Goal: Task Accomplishment & Management: Use online tool/utility

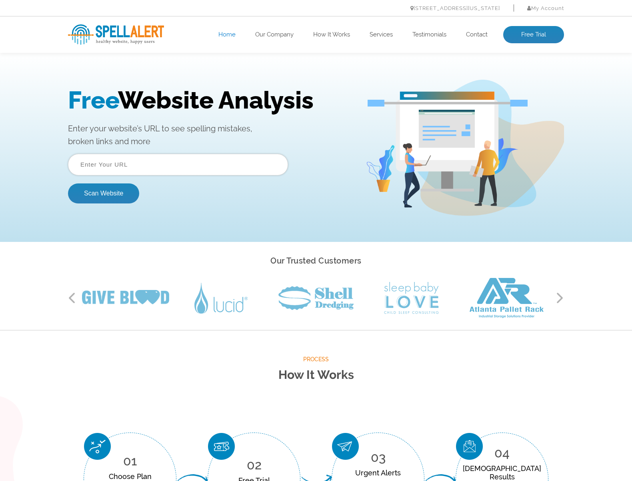
click at [179, 167] on input "text" at bounding box center [178, 165] width 220 height 22
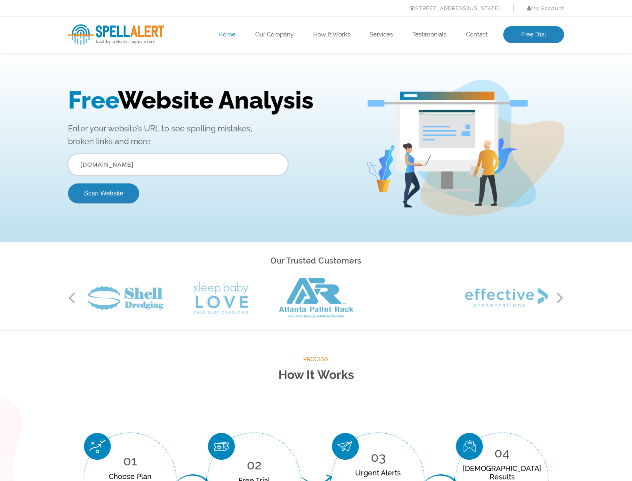
type input "www.isvara.org"
click at [68, 183] on button "Scan Website" at bounding box center [103, 193] width 71 height 20
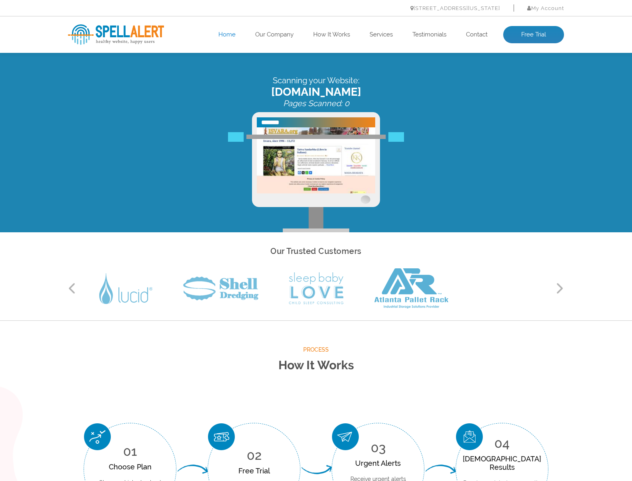
scroll to position [7, 0]
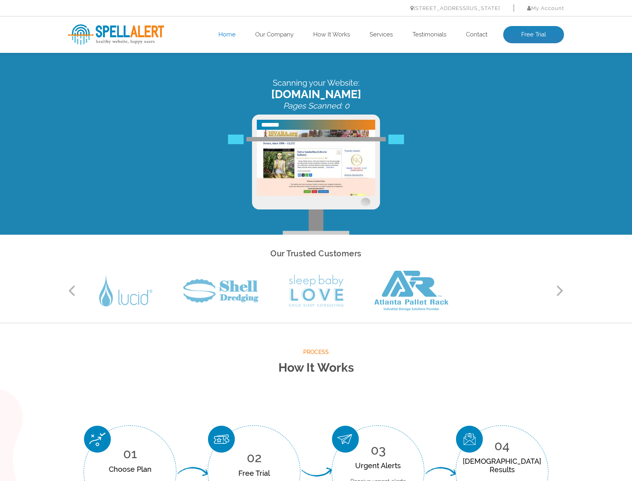
click at [143, 401] on div "Process How It Works 01 Choose Plan Choose which plan best fits your needs 02 F…" at bounding box center [316, 432] width 508 height 171
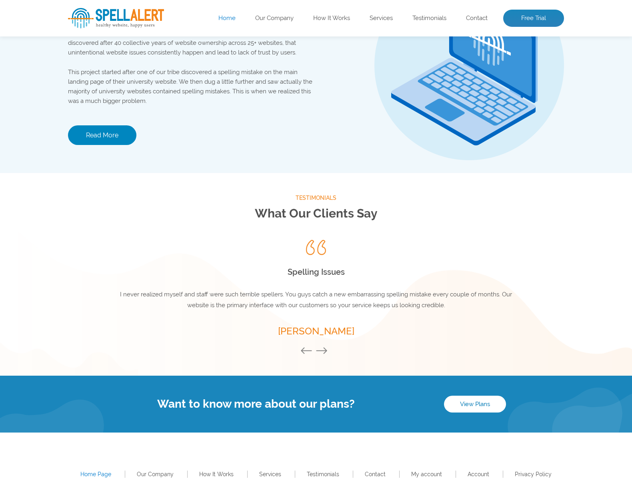
scroll to position [962, 0]
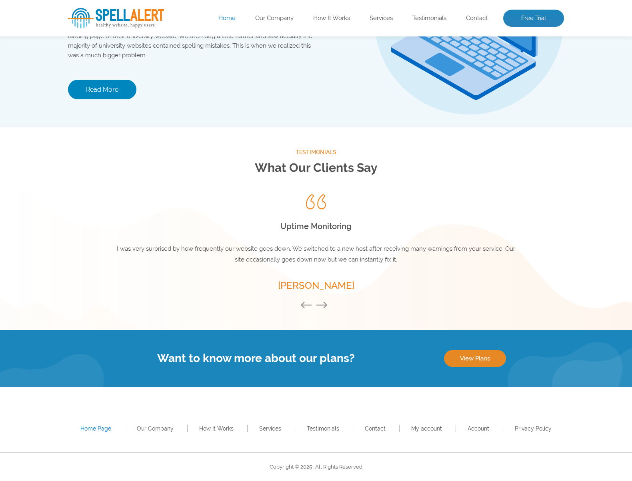
click at [484, 358] on link "View Plans" at bounding box center [475, 358] width 62 height 17
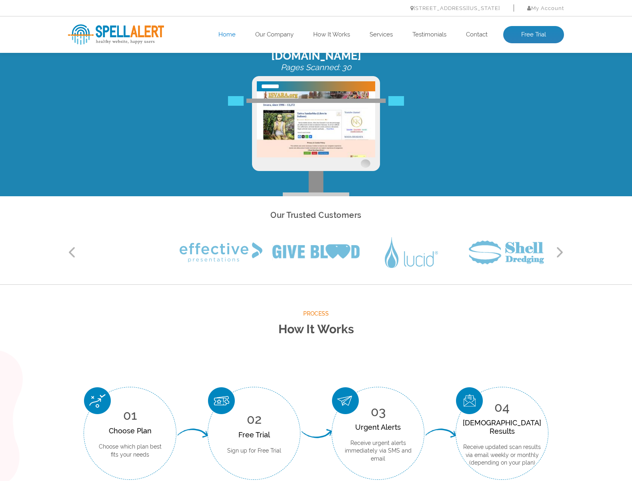
scroll to position [0, 0]
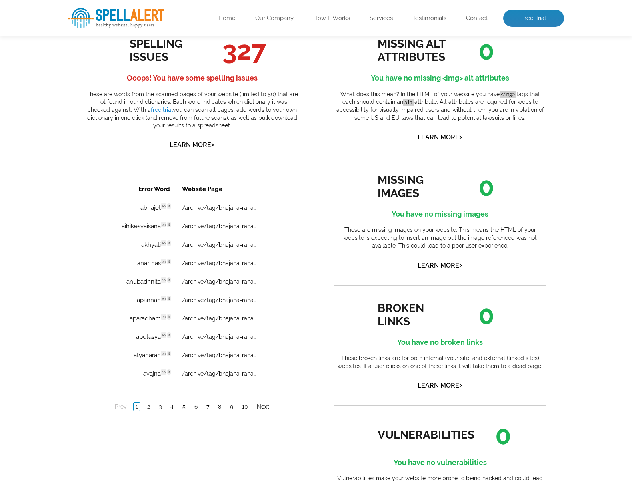
scroll to position [452, 0]
